Goal: Use online tool/utility

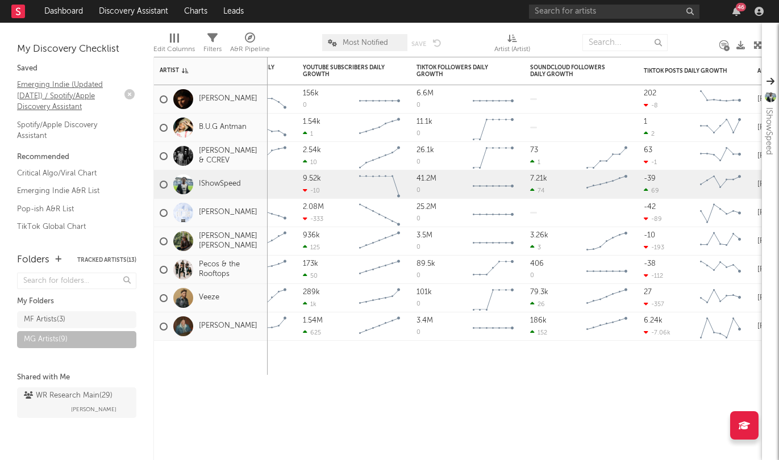
click at [63, 92] on link "Emerging Indie (Updated March 31) / Spotify/Apple Discovery Assistant" at bounding box center [71, 95] width 108 height 35
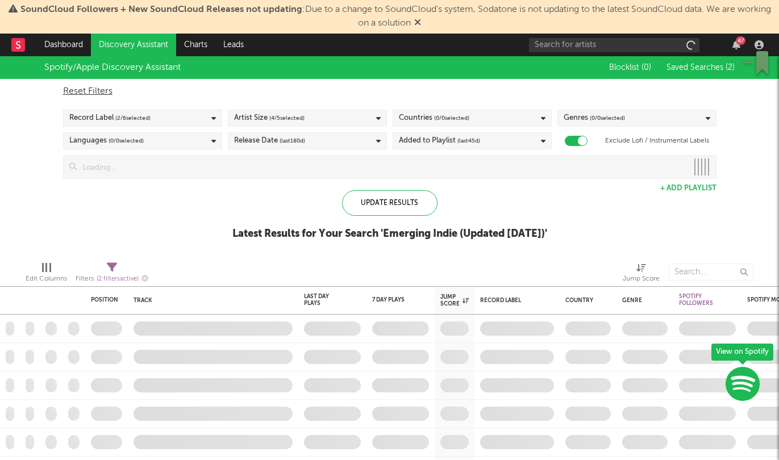
checkbox input "true"
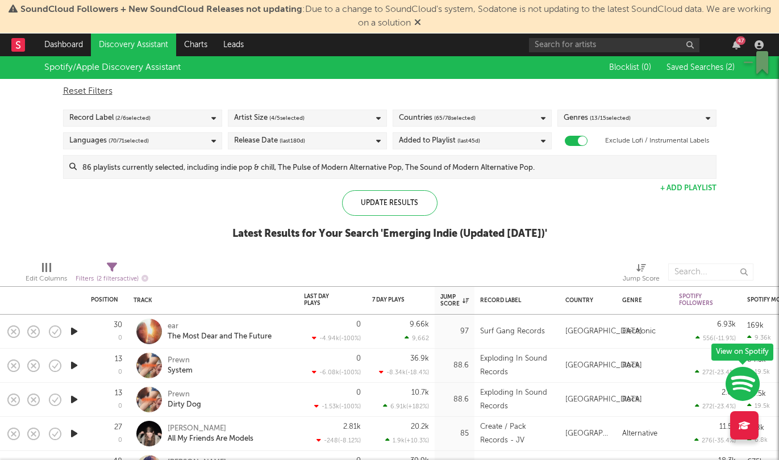
click at [146, 279] on icon "button" at bounding box center [145, 278] width 7 height 7
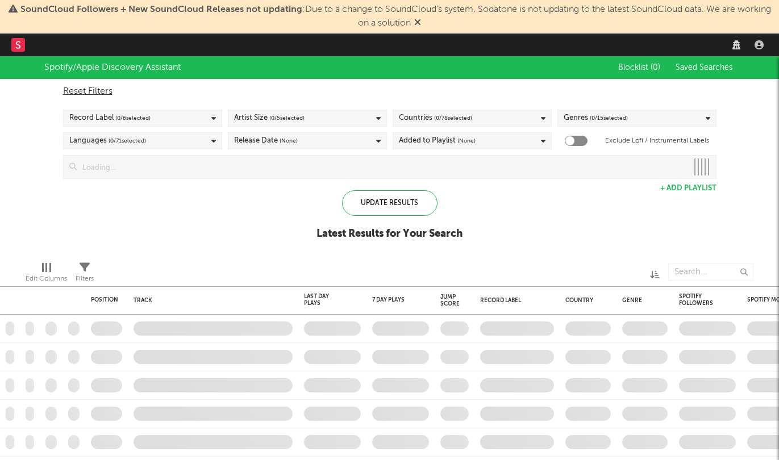
checkbox input "true"
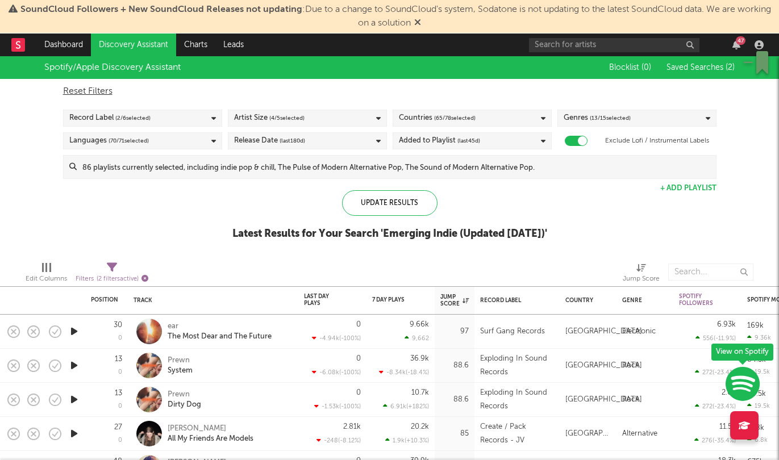
click at [147, 277] on icon "button" at bounding box center [145, 278] width 7 height 7
